Goal: Navigation & Orientation: Find specific page/section

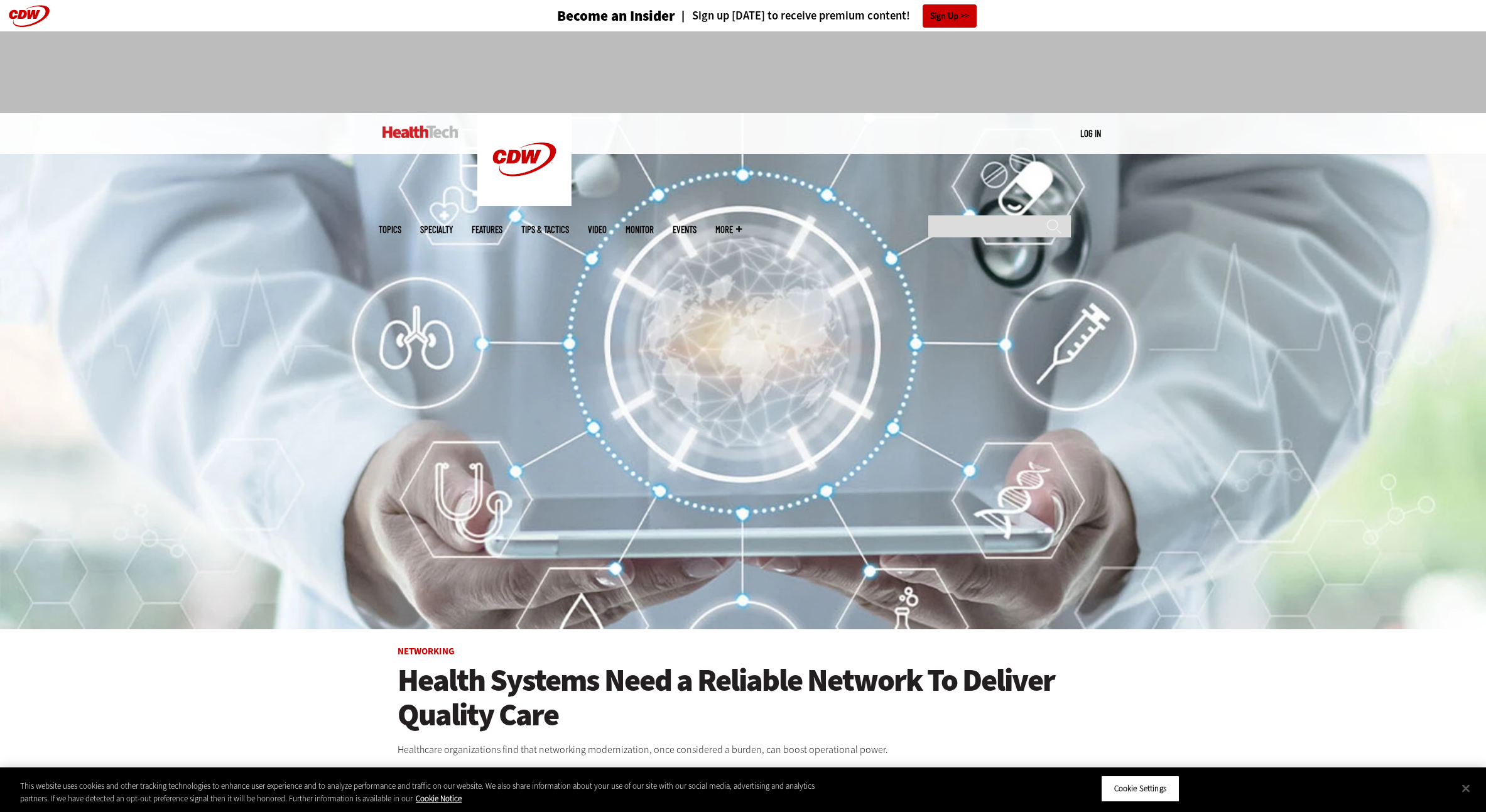
click at [433, 128] on img at bounding box center [421, 132] width 76 height 13
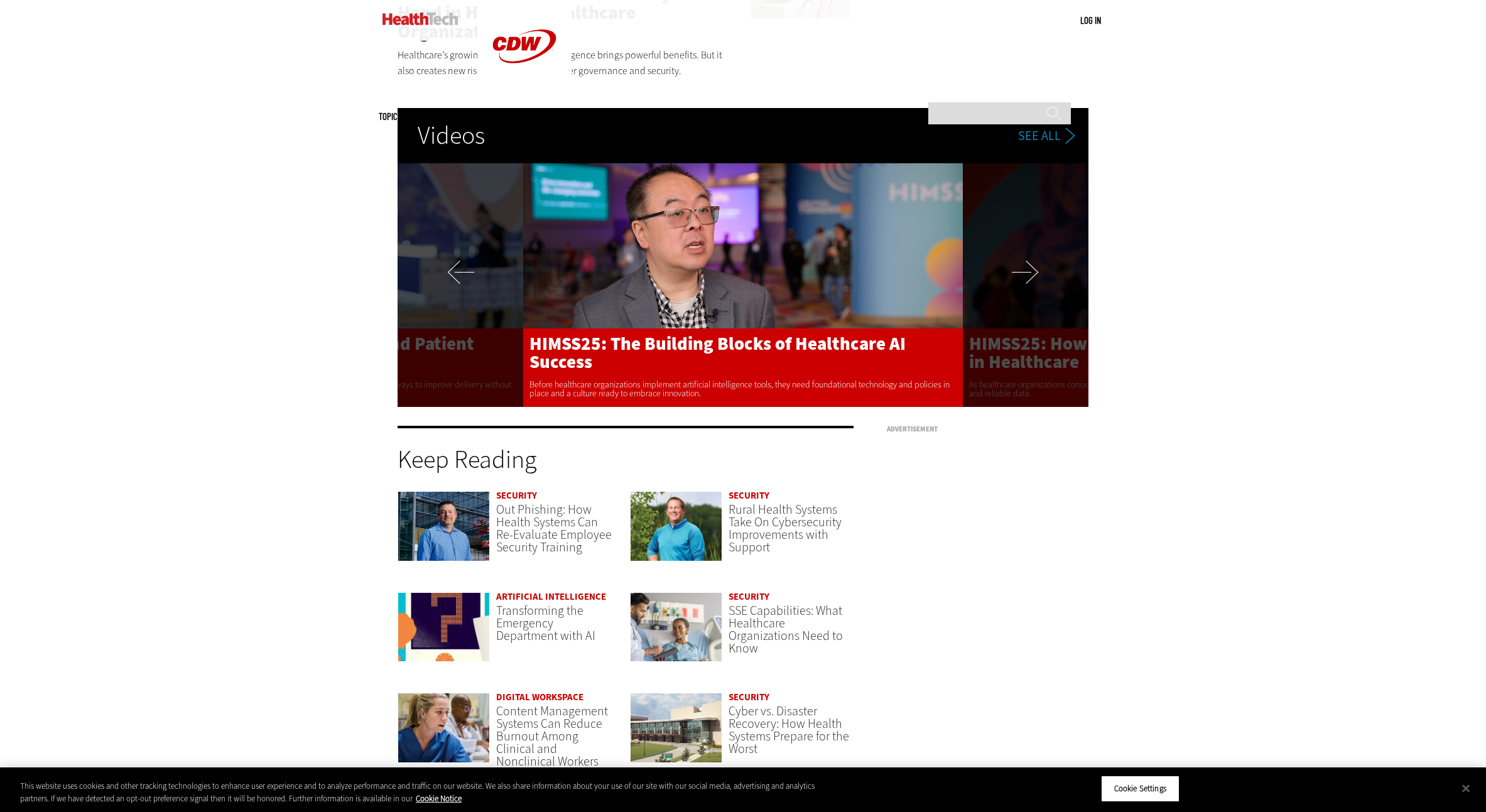
scroll to position [3060, 0]
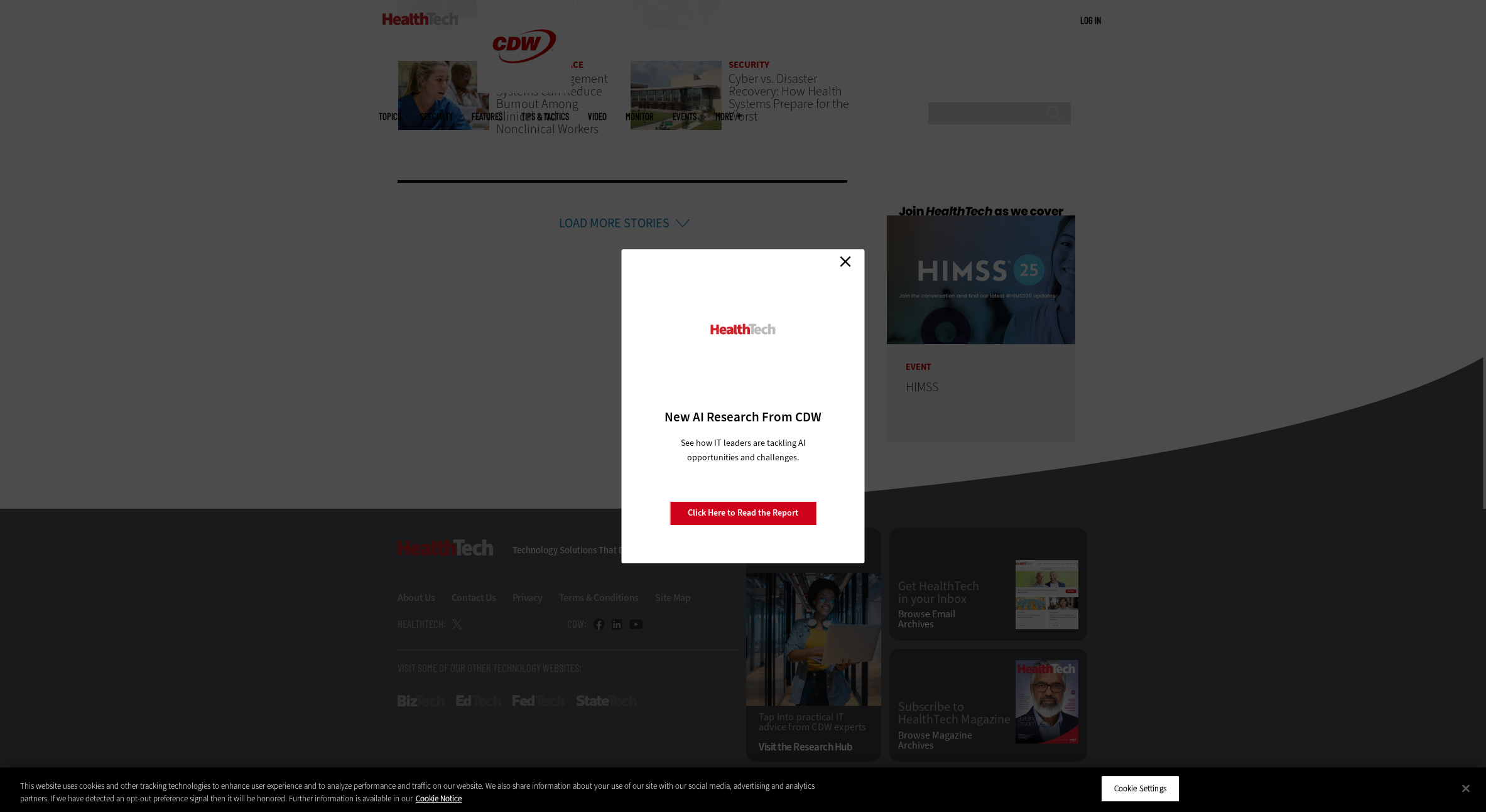
click at [844, 272] on div "Close New AI Research From CDW See how IT leaders are tackling AI opportunities…" at bounding box center [743, 406] width 243 height 314
